Goal: Find specific page/section: Find specific page/section

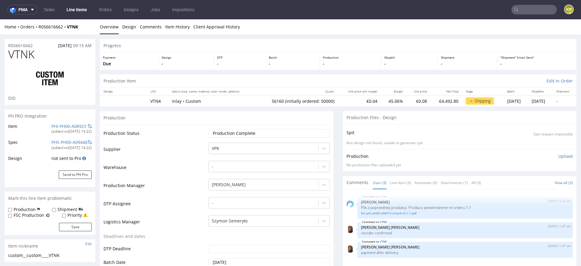
scroll to position [332, 0]
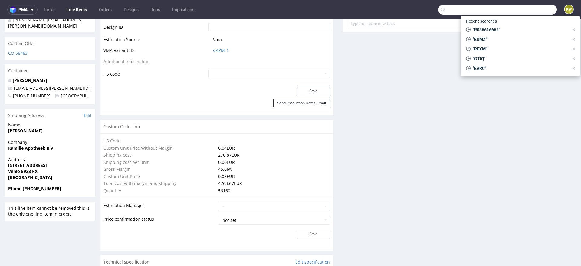
click at [520, 10] on input "text" at bounding box center [497, 10] width 119 height 10
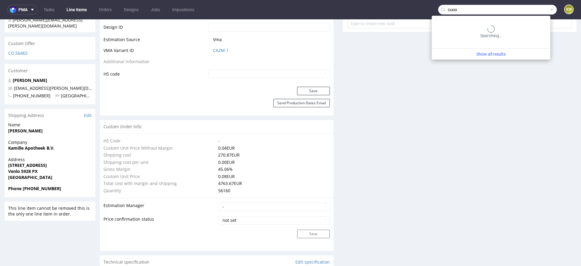
type input "cuoo"
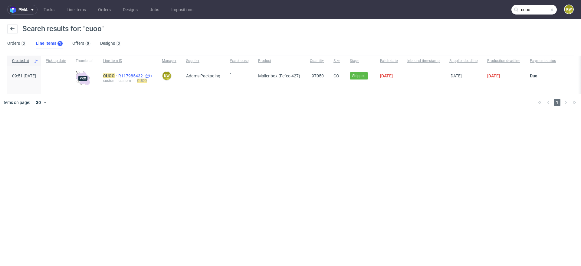
click at [144, 75] on span "R117985432" at bounding box center [131, 76] width 26 height 5
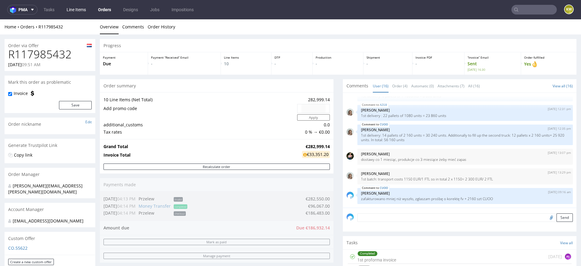
click at [87, 8] on link "Line Items" at bounding box center [76, 10] width 27 height 10
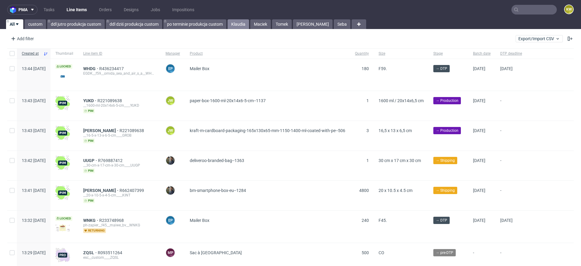
click at [239, 26] on link "Klaudia" at bounding box center [238, 24] width 21 height 10
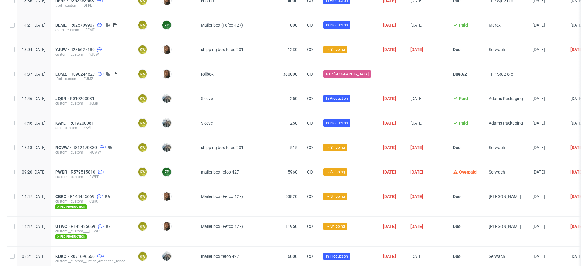
scroll to position [945, 0]
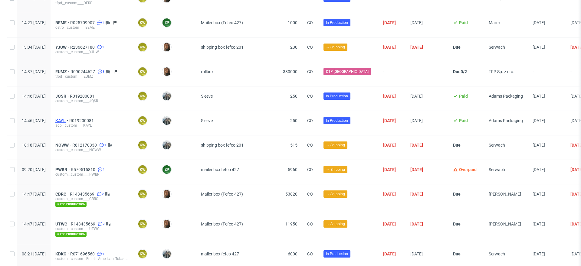
click at [69, 118] on span "KAYL" at bounding box center [62, 120] width 14 height 5
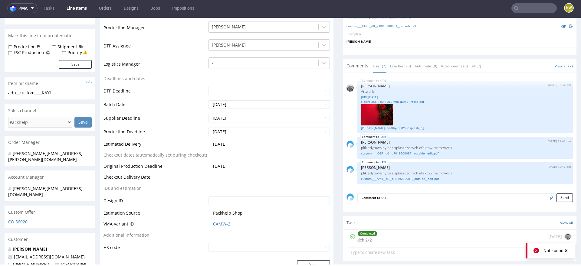
scroll to position [164, 0]
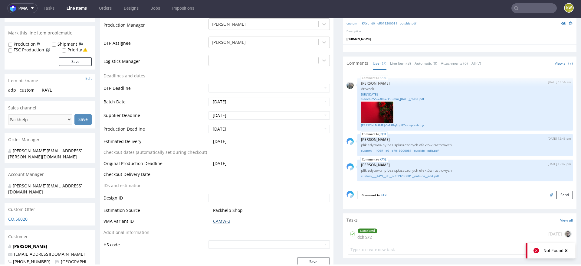
click at [218, 222] on link "CAMW-2" at bounding box center [221, 221] width 17 height 6
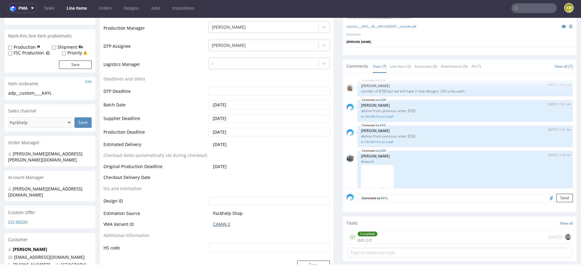
scroll to position [158, 0]
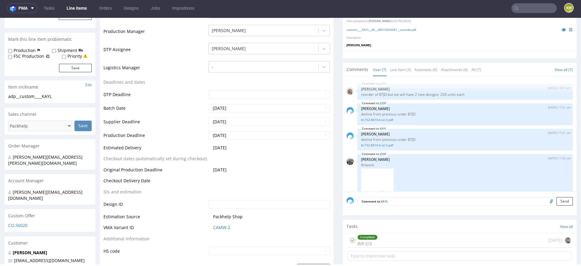
click at [512, 7] on input "text" at bounding box center [533, 8] width 45 height 10
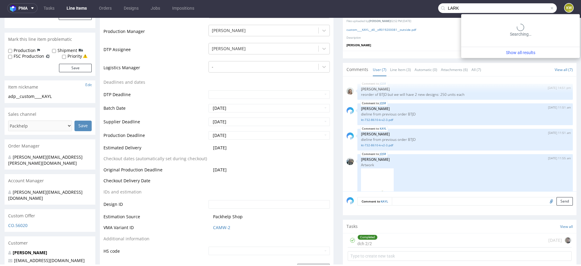
type input "LARK"
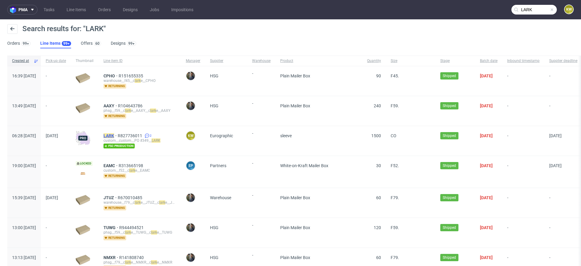
click at [114, 136] on mark "LARK" at bounding box center [108, 135] width 11 height 5
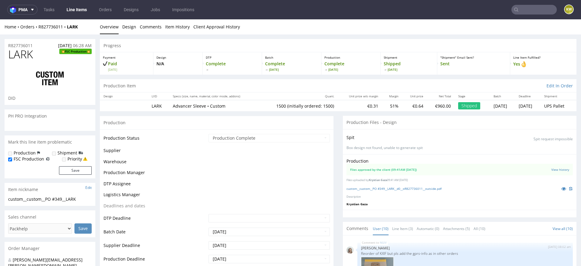
scroll to position [179, 0]
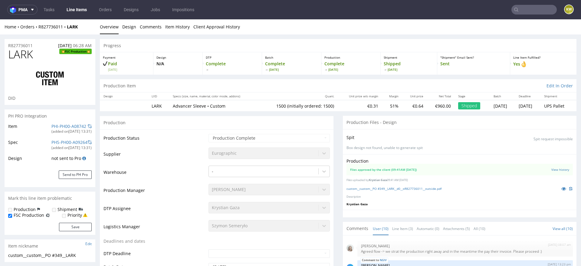
click at [175, 172] on td "Warehouse" at bounding box center [154, 174] width 103 height 18
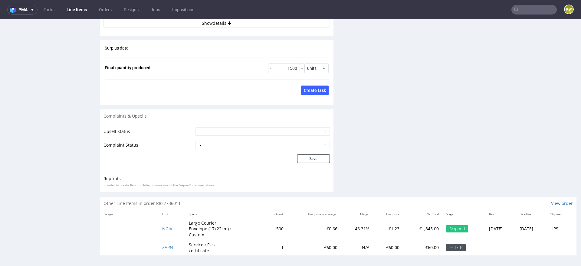
scroll to position [0, 0]
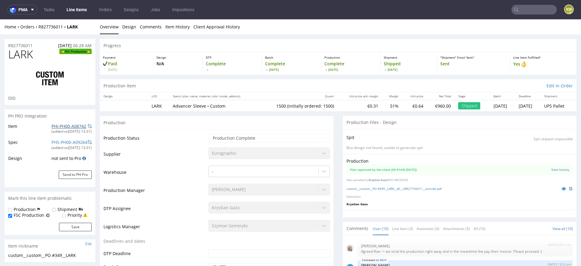
click at [58, 127] on link "PHI-PH00-A08742" at bounding box center [68, 126] width 35 height 6
click at [18, 41] on div "R827736011 19.06.2025 06:28 AM" at bounding box center [50, 44] width 91 height 10
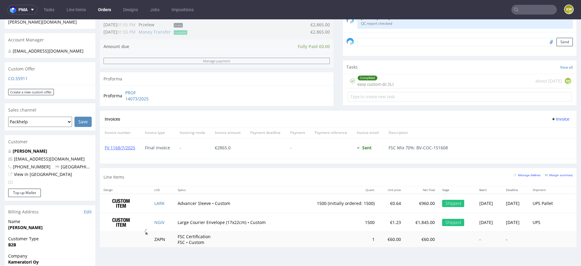
scroll to position [206, 0]
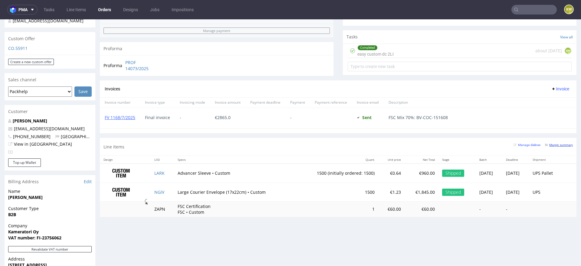
click at [554, 145] on small "Margin summary" at bounding box center [559, 144] width 28 height 3
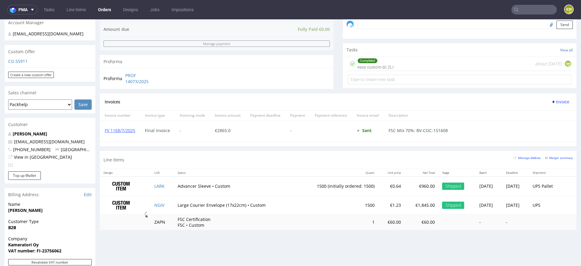
scroll to position [194, 0]
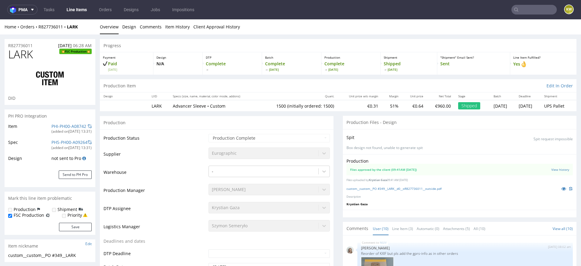
scroll to position [179, 0]
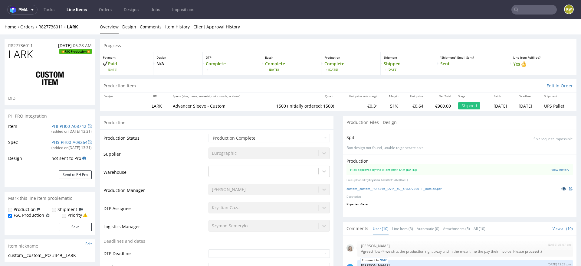
click at [561, 189] on icon at bounding box center [563, 189] width 5 height 4
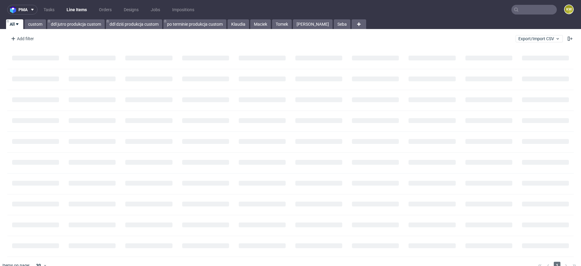
click at [519, 9] on input "text" at bounding box center [533, 10] width 45 height 10
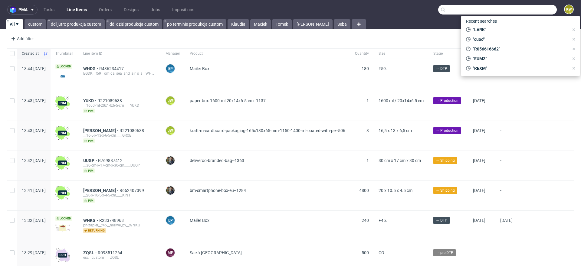
paste input "FHPH"
type input "FHPH"
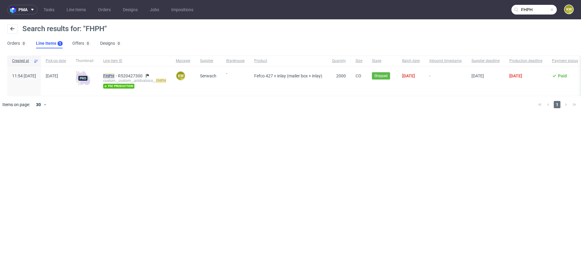
click at [114, 74] on mark "FHPH" at bounding box center [108, 76] width 11 height 5
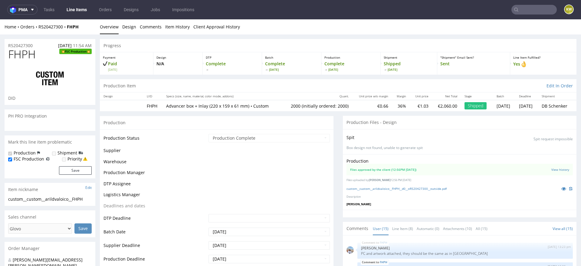
scroll to position [245, 0]
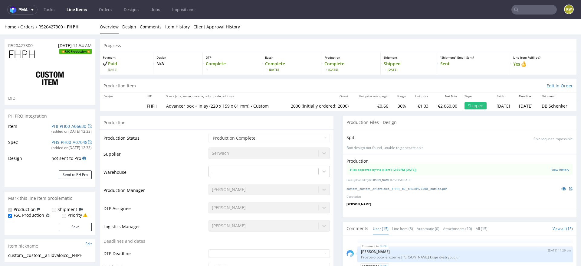
select select "in_progress"
click at [561, 187] on icon at bounding box center [563, 189] width 5 height 4
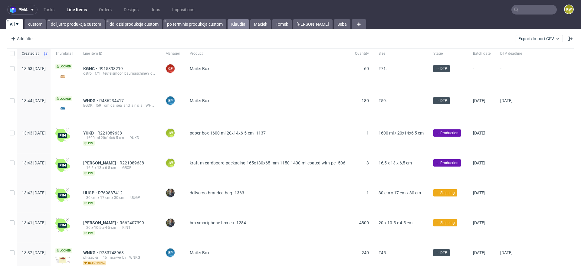
click at [240, 25] on link "Klaudia" at bounding box center [238, 24] width 21 height 10
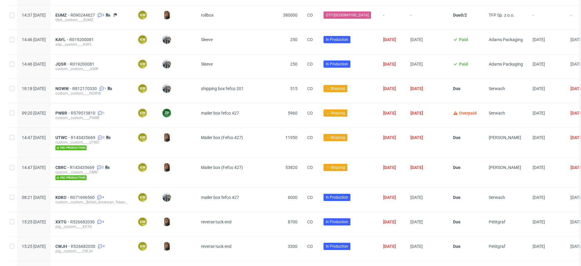
scroll to position [1002, 0]
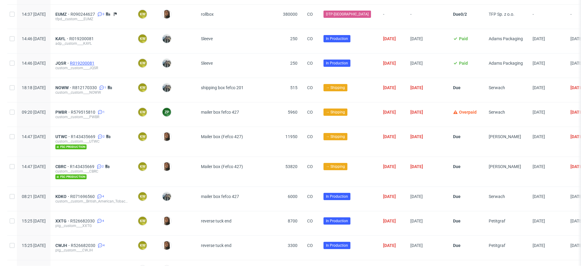
click at [95, 61] on span "R019200081" at bounding box center [83, 63] width 26 height 5
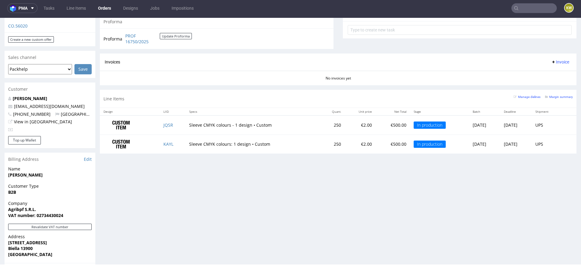
scroll to position [244, 0]
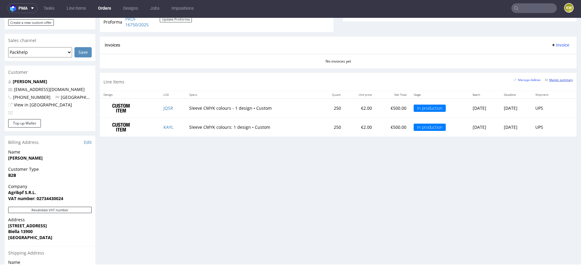
click at [559, 81] on small "Margin summary" at bounding box center [559, 79] width 28 height 3
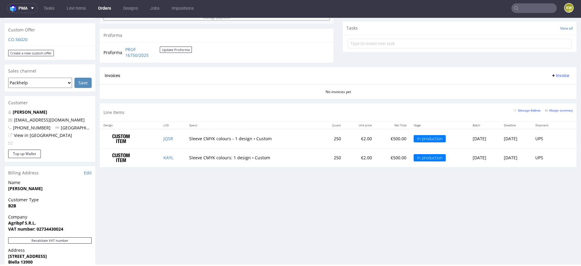
scroll to position [262, 0]
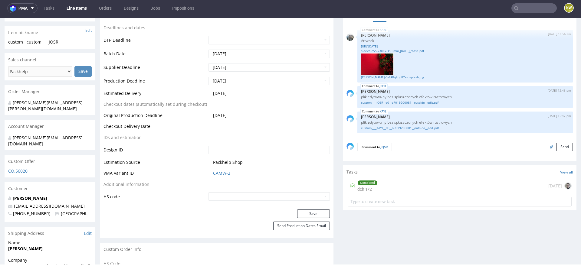
scroll to position [212, 0]
click at [218, 173] on link "CAMW-2" at bounding box center [221, 174] width 17 height 6
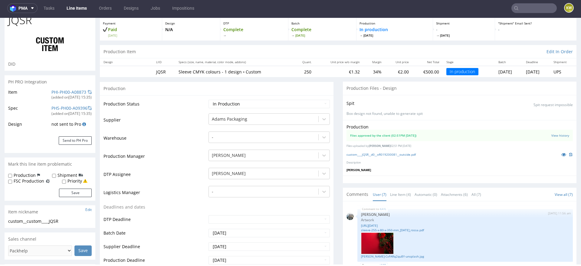
scroll to position [0, 0]
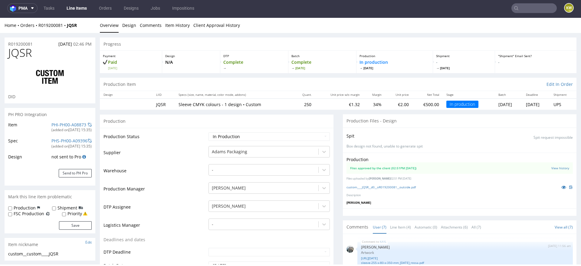
click at [23, 50] on span "JQSR" at bounding box center [20, 53] width 24 height 12
copy span "JQSR"
click at [61, 122] on link "PHI-PH00-A08873" at bounding box center [68, 125] width 35 height 6
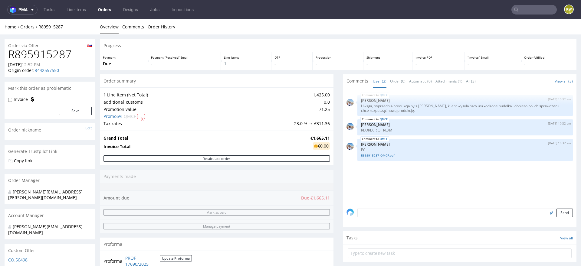
click at [364, 168] on div "QMCF 21st Aug 25 | 10:32 am Marta Kozłowska Uwaga, poprzednia produkcja była wa…" at bounding box center [461, 147] width 230 height 111
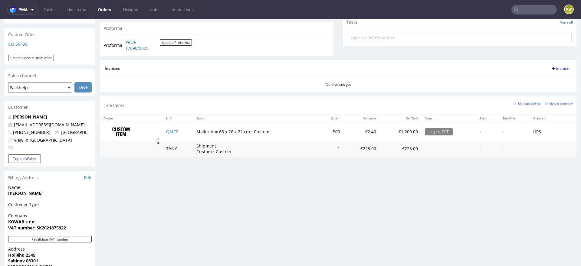
scroll to position [216, 0]
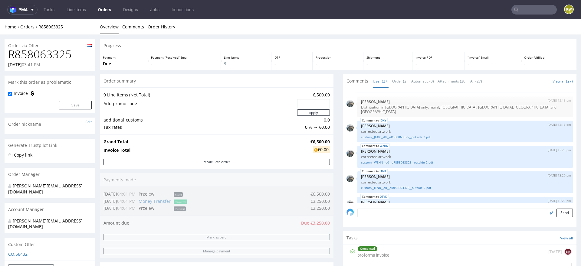
scroll to position [523, 0]
click at [400, 161] on link "custom__WZHN__d0__oR858063325__outside 2.pdf" at bounding box center [465, 163] width 208 height 5
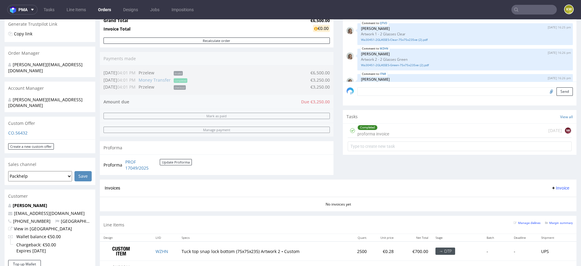
scroll to position [0, 0]
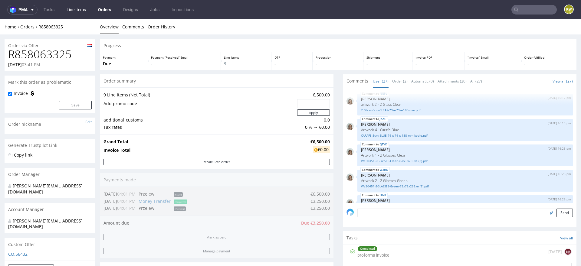
click at [85, 12] on link "Line Items" at bounding box center [76, 10] width 27 height 10
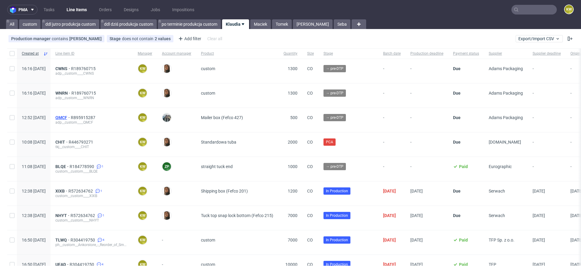
click at [71, 117] on span "QMCF" at bounding box center [62, 117] width 15 height 5
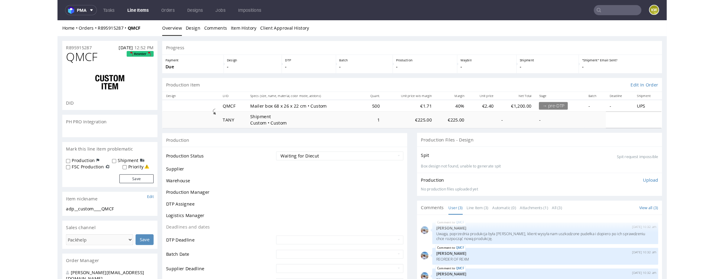
scroll to position [54, 0]
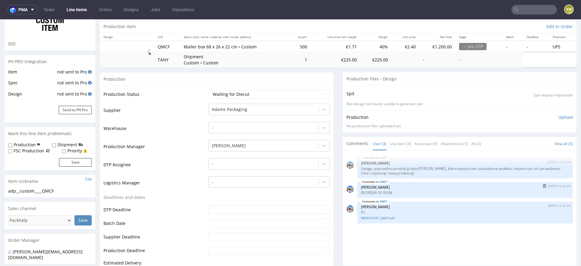
click at [385, 193] on p "REORDER OF REXM" at bounding box center [465, 193] width 208 height 5
copy p "REXM"
click at [80, 8] on link "Line Items" at bounding box center [77, 10] width 28 height 10
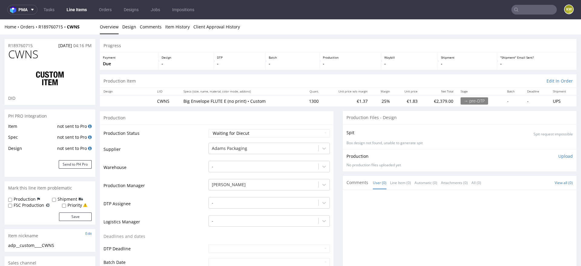
scroll to position [623, 0]
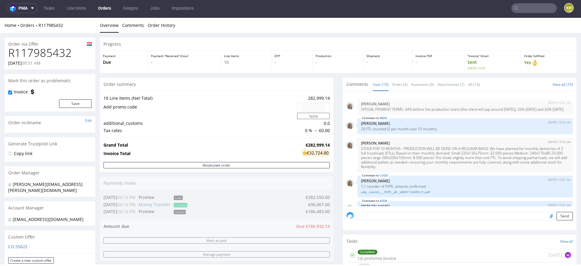
scroll to position [365, 0]
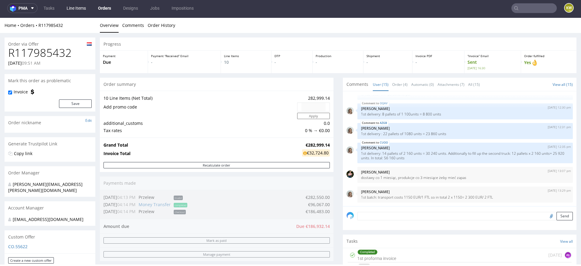
click at [86, 7] on link "Line Items" at bounding box center [76, 8] width 27 height 10
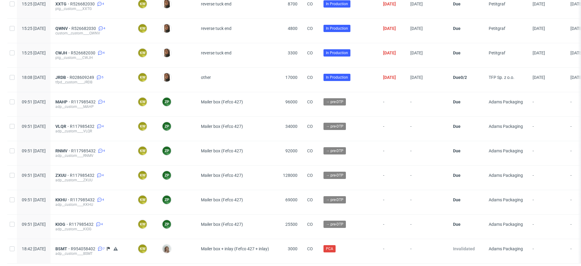
scroll to position [1302, 0]
